Goal: Information Seeking & Learning: Learn about a topic

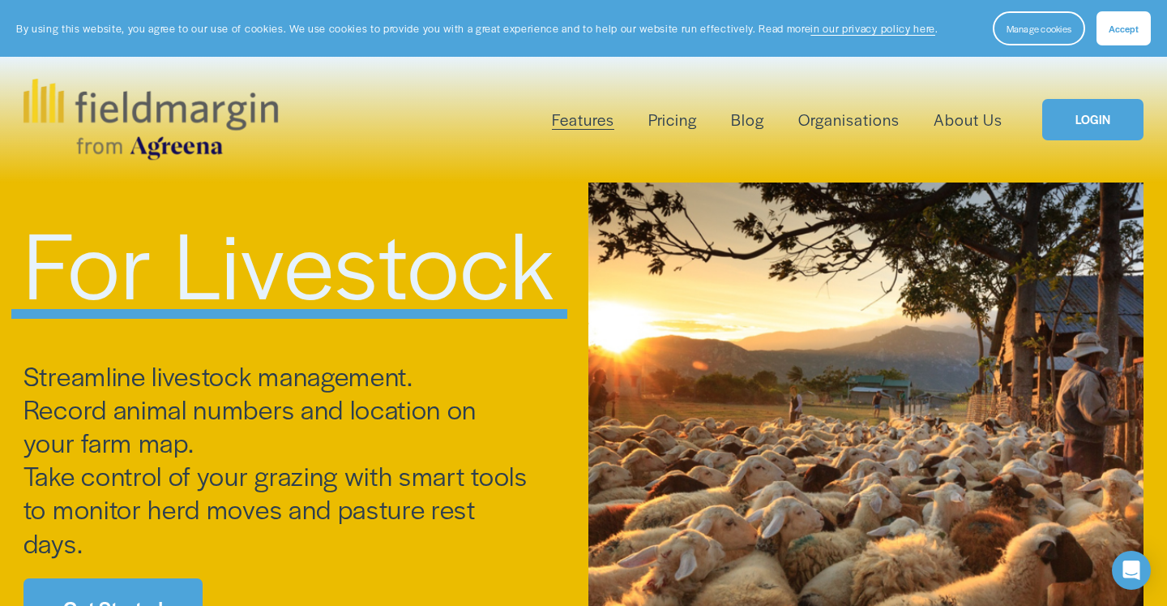
click at [678, 127] on link "Pricing" at bounding box center [673, 119] width 49 height 27
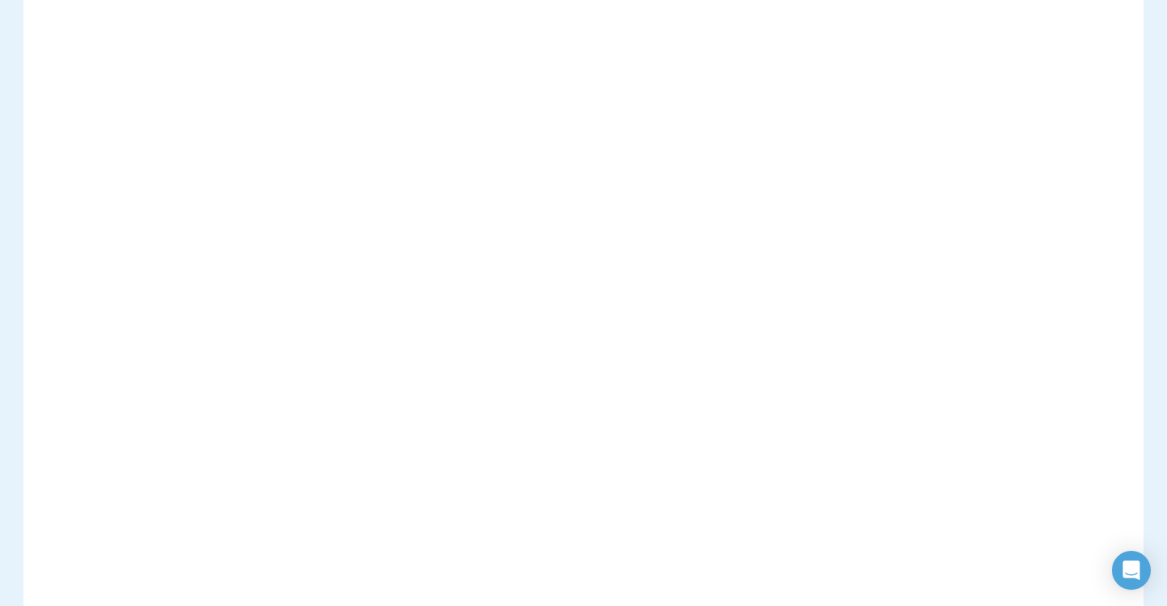
scroll to position [509, 0]
